Goal: Check status: Check status

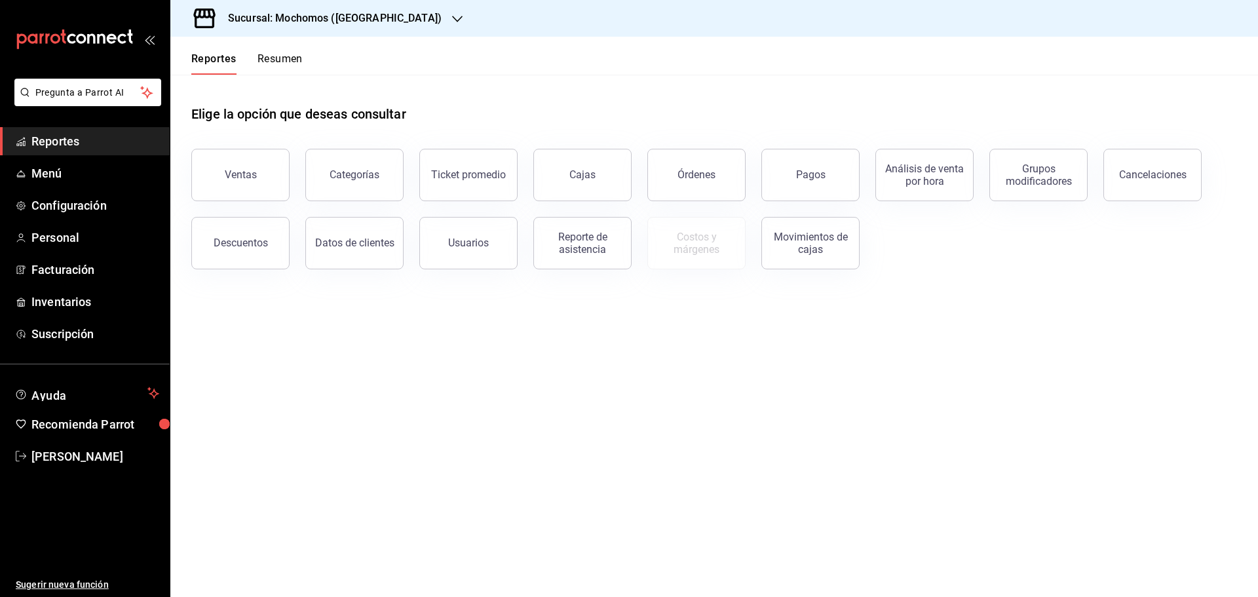
click at [287, 2] on div "Sucursal: Mochomos ([GEOGRAPHIC_DATA])" at bounding box center [324, 18] width 287 height 37
click at [246, 56] on span "Mochomos ([GEOGRAPHIC_DATA])" at bounding box center [253, 57] width 145 height 14
drag, startPoint x: 240, startPoint y: 176, endPoint x: 245, endPoint y: 163, distance: 14.1
click at [240, 176] on div "Ventas" at bounding box center [241, 174] width 32 height 12
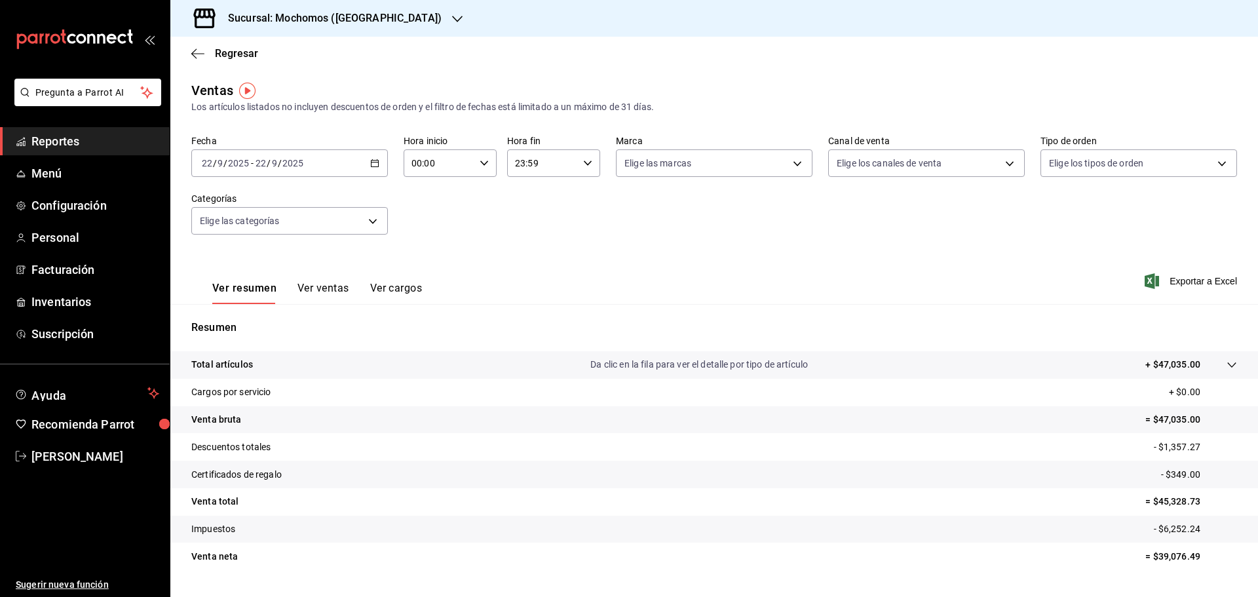
click at [377, 160] on \(Stroke\) "button" at bounding box center [375, 163] width 8 height 7
click at [245, 320] on span "Rango de fechas" at bounding box center [253, 321] width 102 height 14
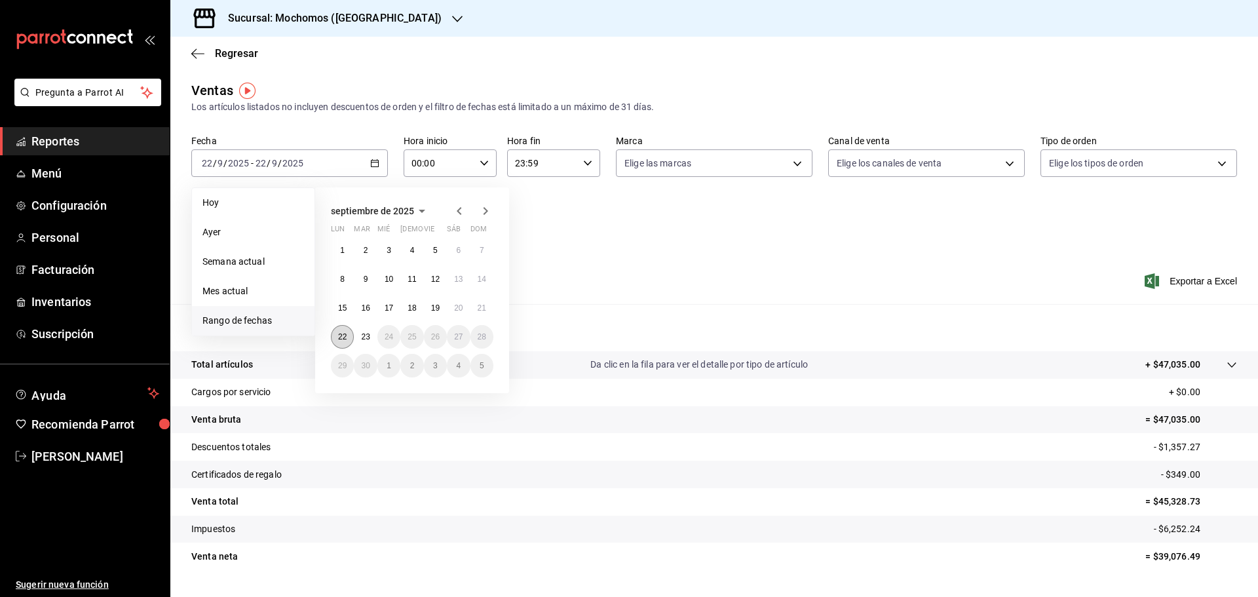
click at [339, 336] on abbr "22" at bounding box center [342, 336] width 9 height 9
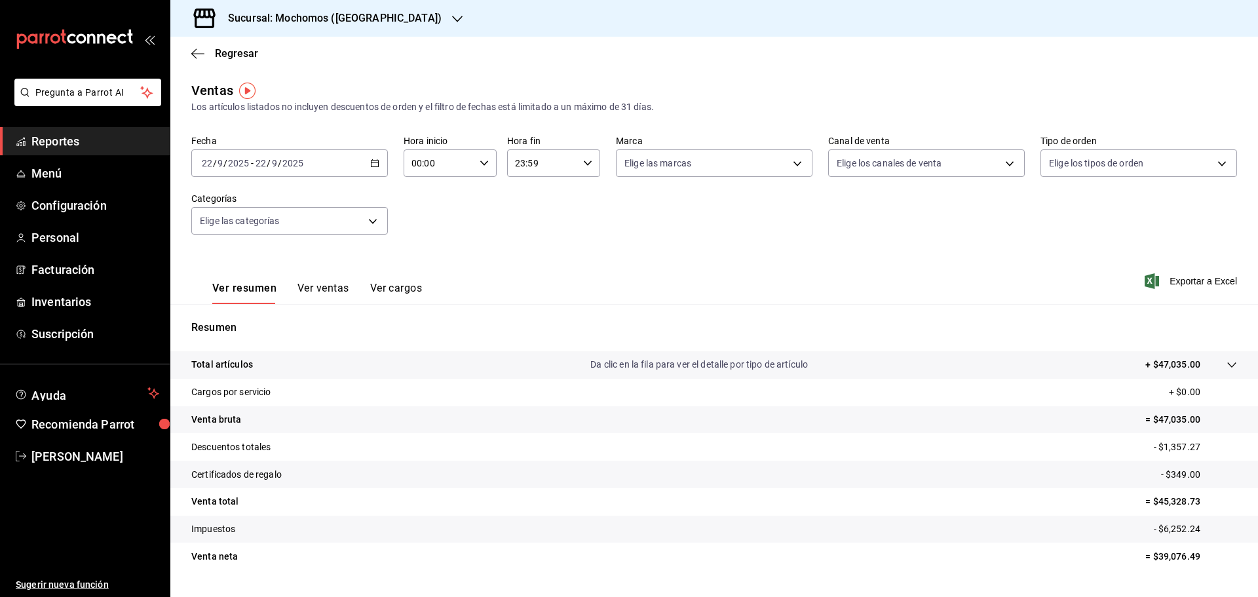
click at [295, 8] on div "Sucursal: Mochomos ([GEOGRAPHIC_DATA])" at bounding box center [324, 18] width 287 height 37
click at [224, 75] on div "Ryoshi ([GEOGRAPHIC_DATA])" at bounding box center [268, 85] width 196 height 29
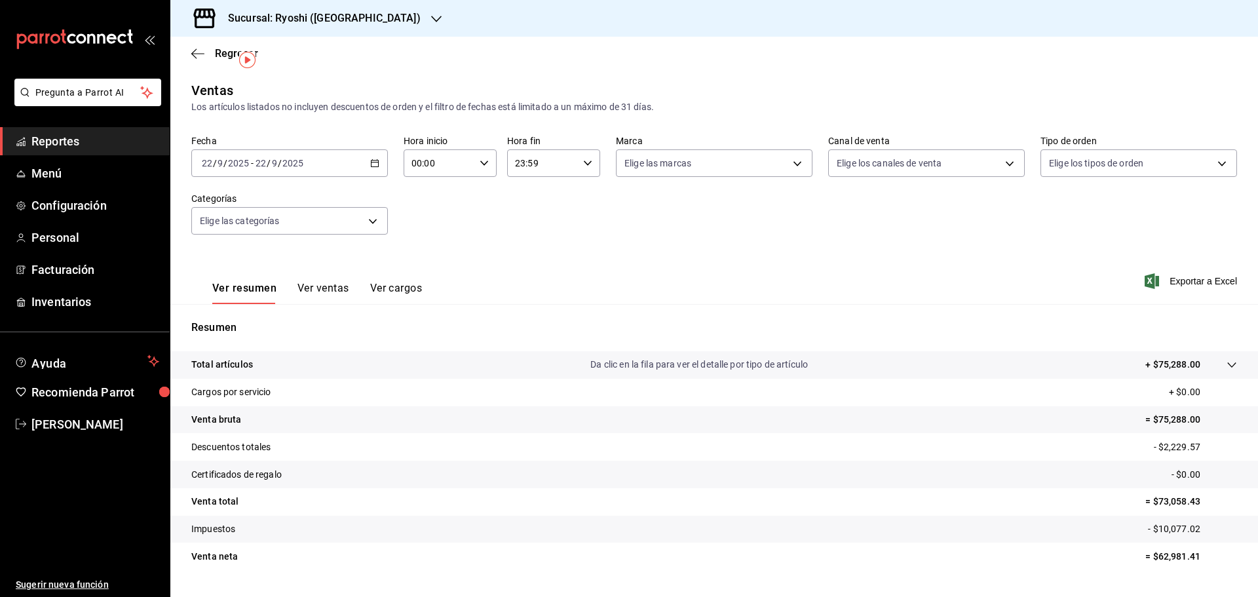
scroll to position [31, 0]
